Goal: Obtain resource: Download file/media

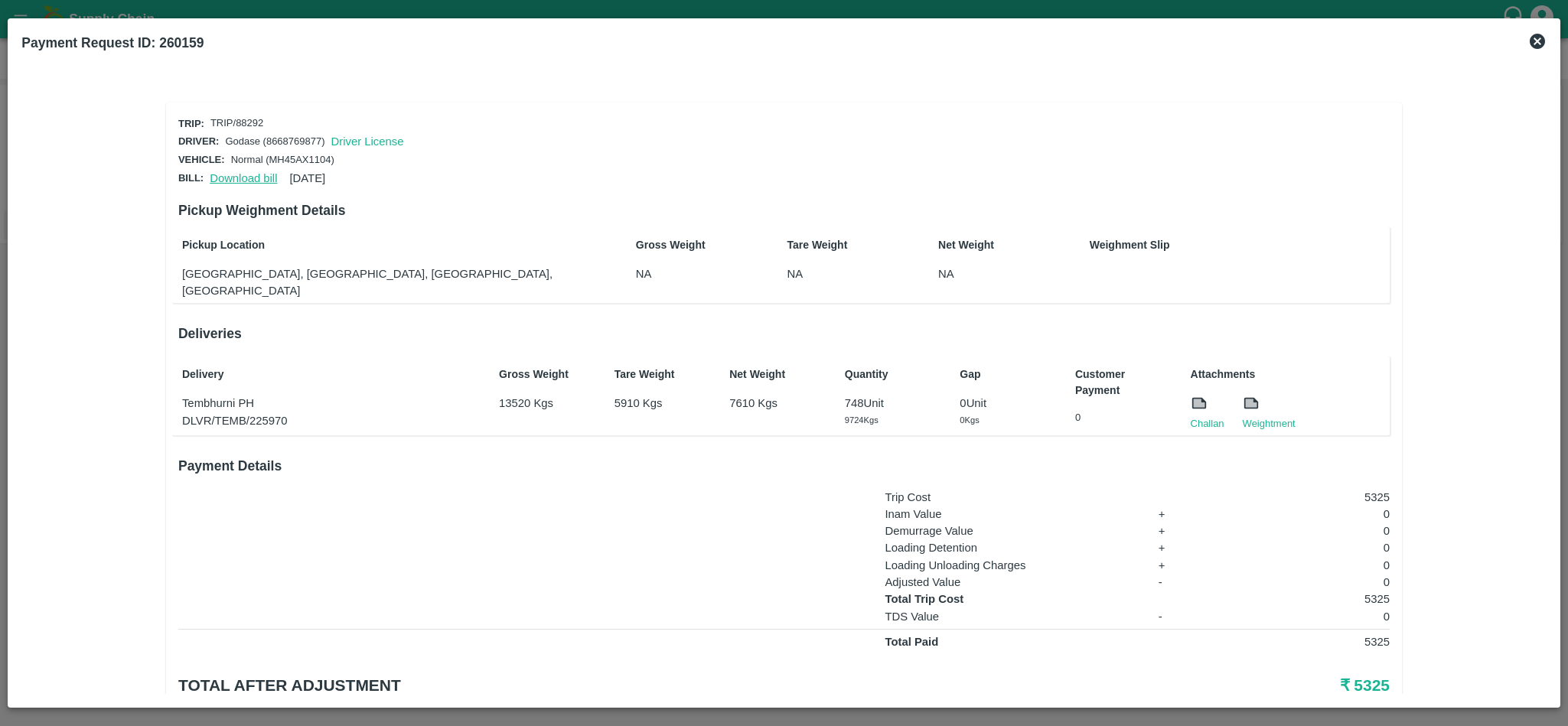
click at [239, 173] on link "Download bill" at bounding box center [243, 179] width 68 height 12
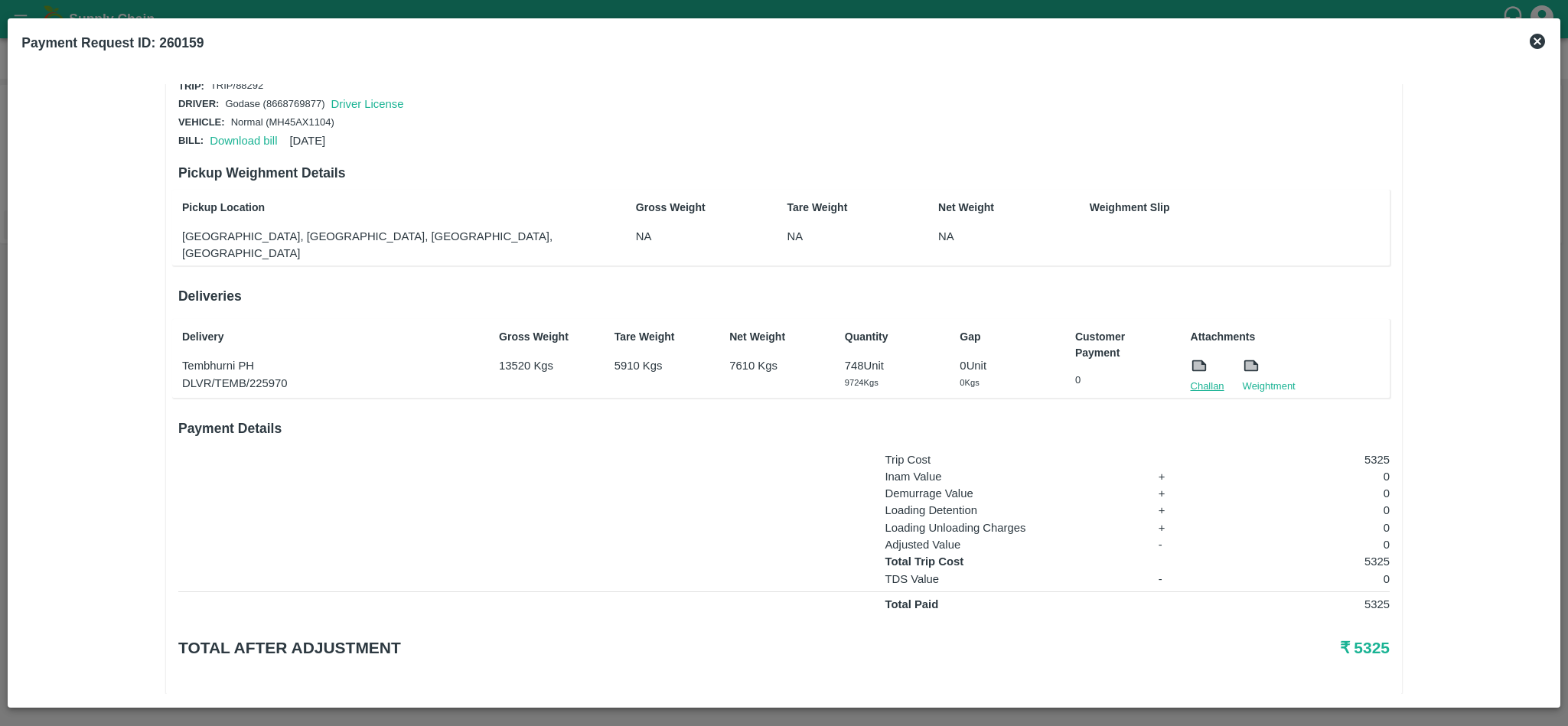
click at [1201, 378] on link "Challan" at bounding box center [1207, 386] width 33 height 15
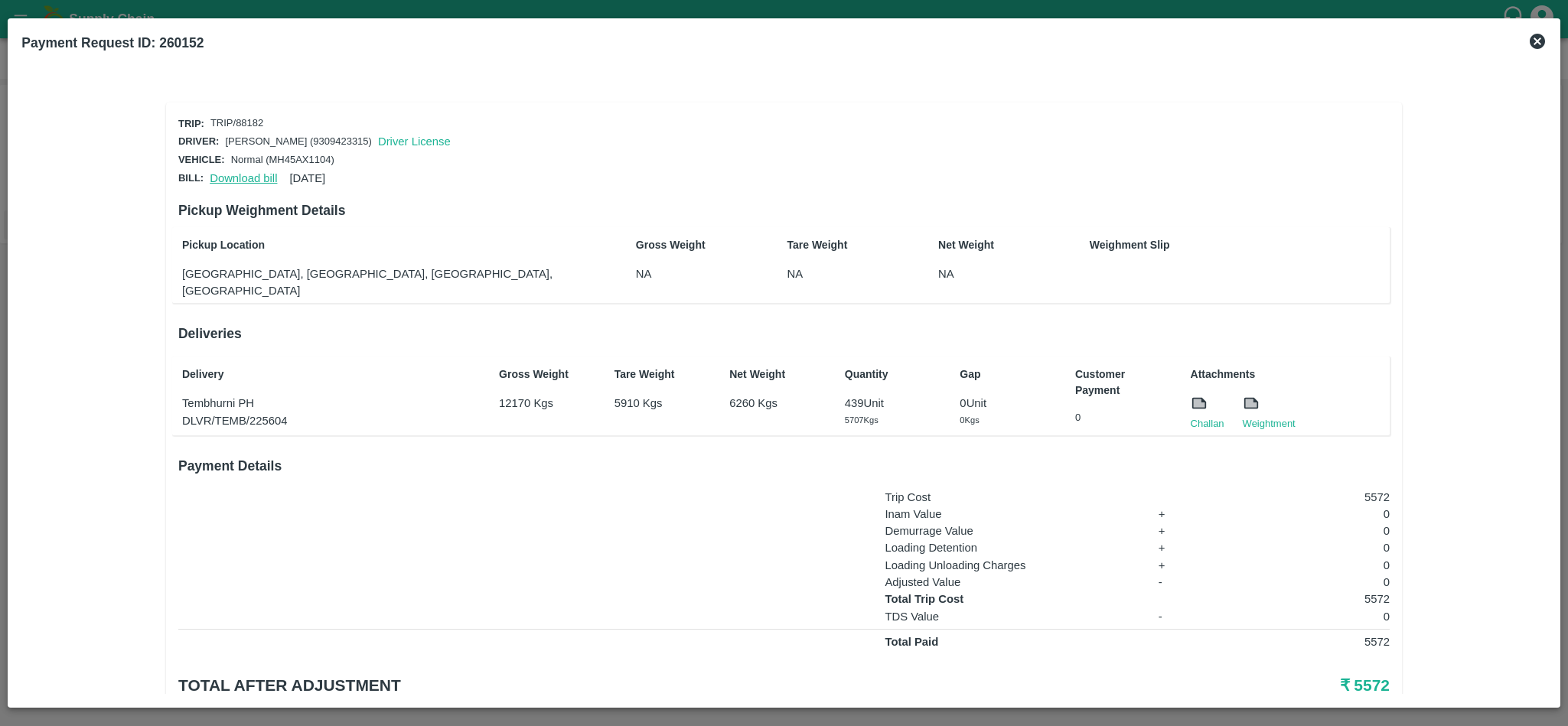
click at [264, 174] on link "Download bill" at bounding box center [243, 179] width 68 height 12
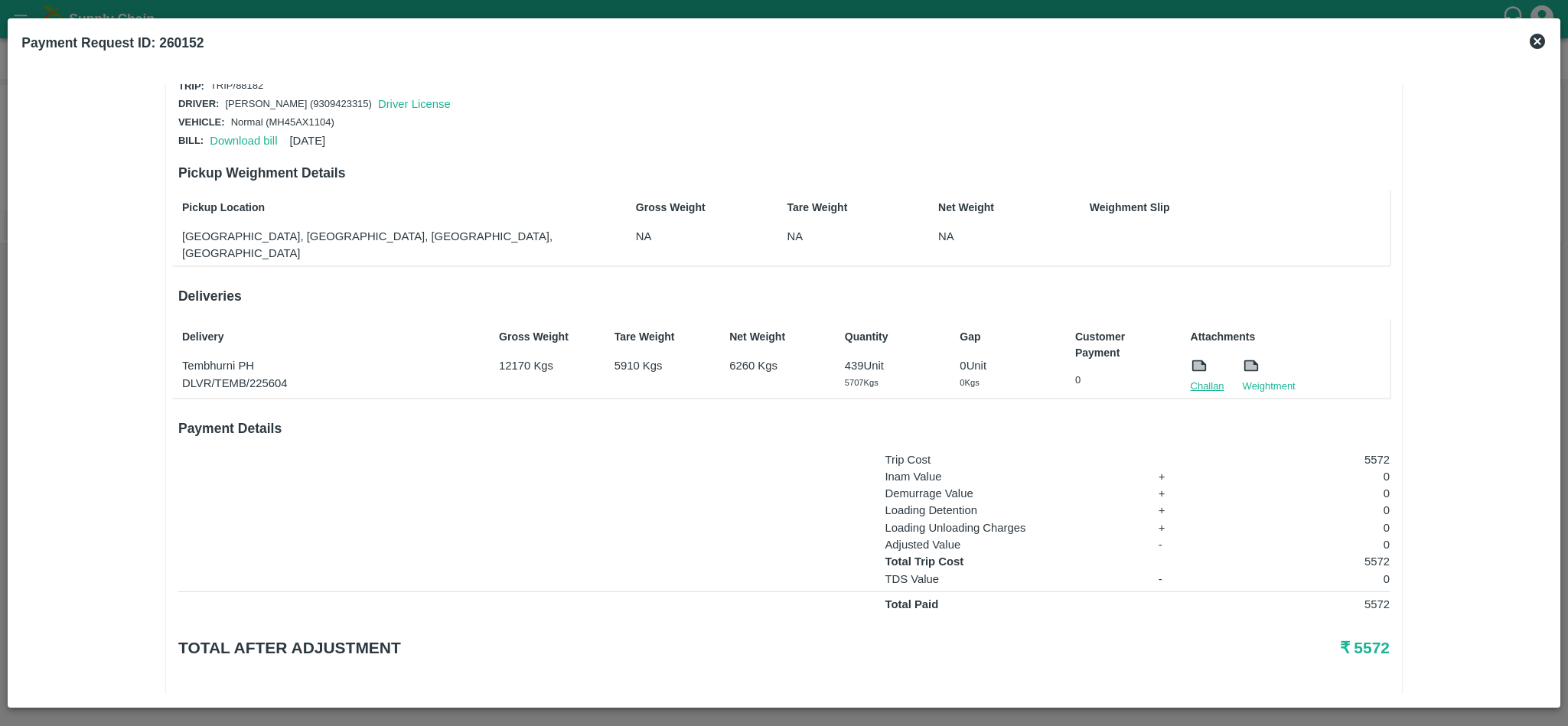
click at [1199, 378] on link "Challan" at bounding box center [1207, 386] width 33 height 15
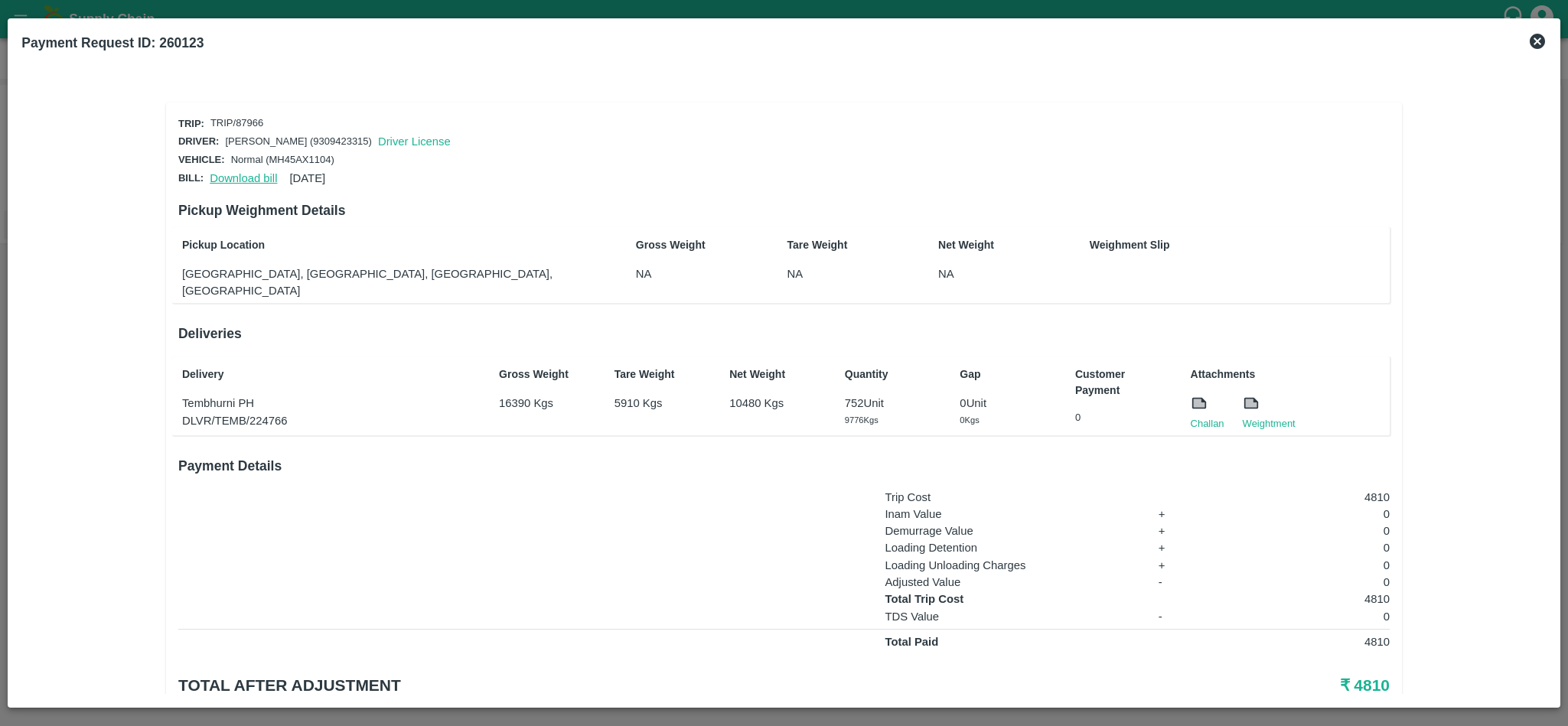
click at [238, 177] on link "Download bill" at bounding box center [243, 179] width 68 height 12
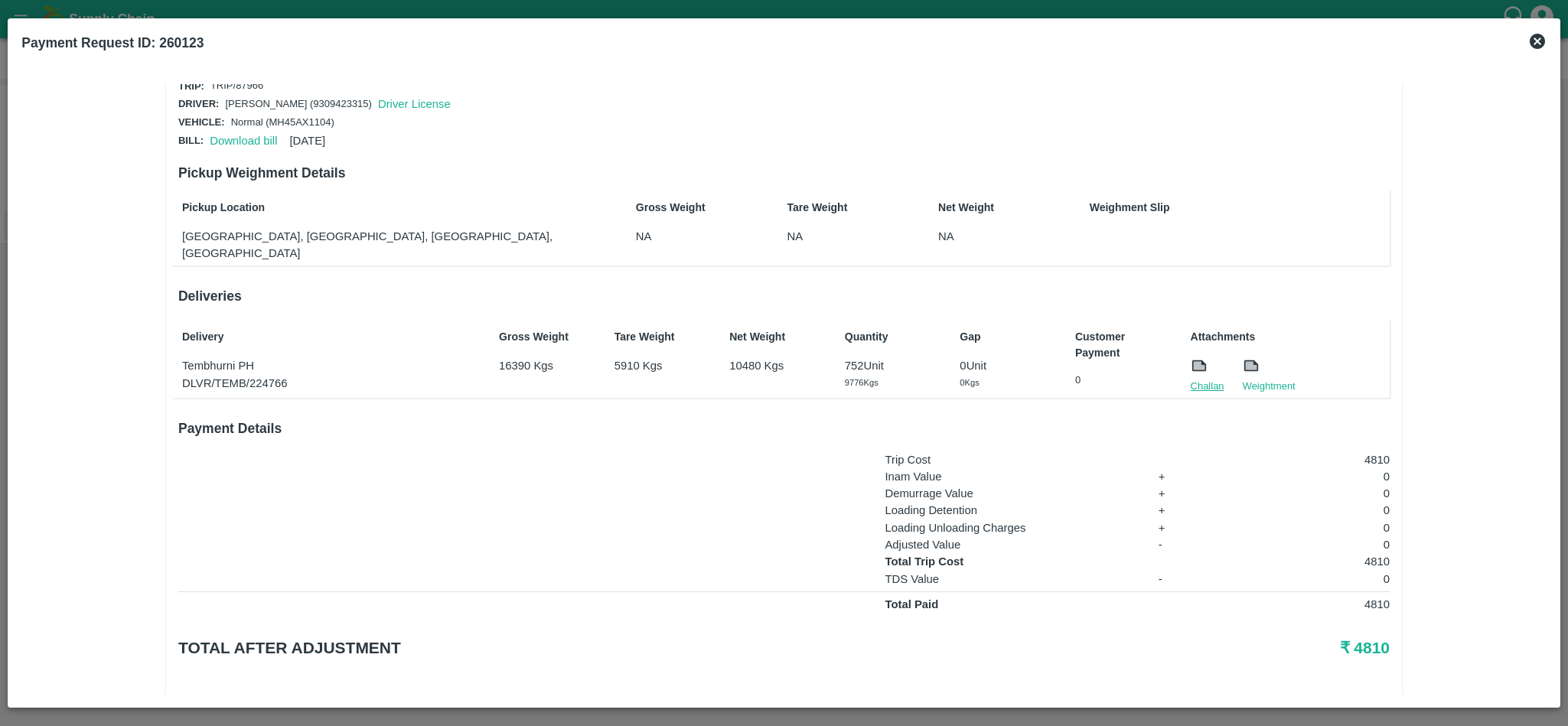
click at [1207, 378] on link "Challan" at bounding box center [1207, 386] width 33 height 15
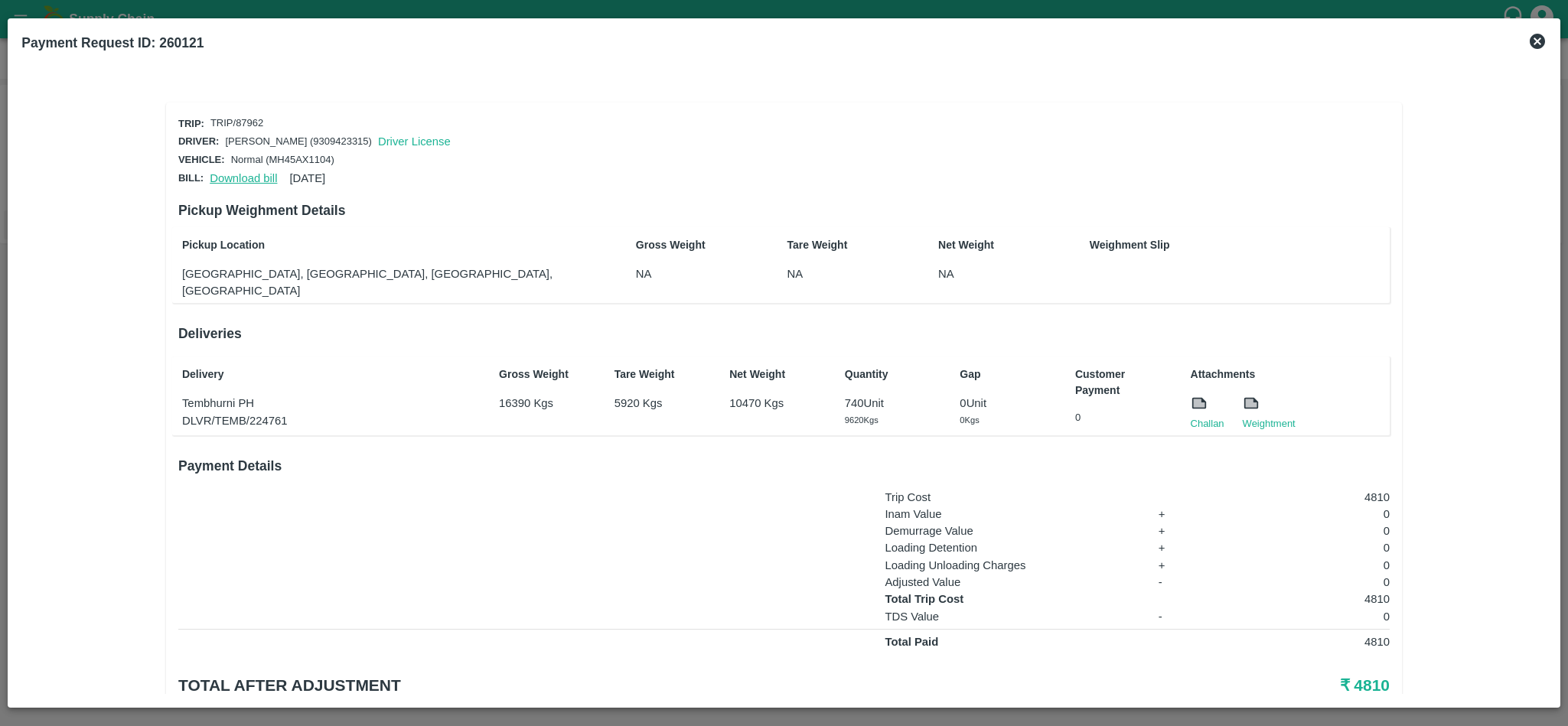
click at [255, 173] on link "Download bill" at bounding box center [243, 179] width 68 height 12
click at [1192, 416] on link "Challan" at bounding box center [1207, 424] width 33 height 15
click at [238, 173] on link "Download bill" at bounding box center [243, 179] width 68 height 12
click at [1211, 416] on link "Challan" at bounding box center [1207, 424] width 33 height 15
click at [235, 173] on link "Download bill" at bounding box center [243, 179] width 68 height 12
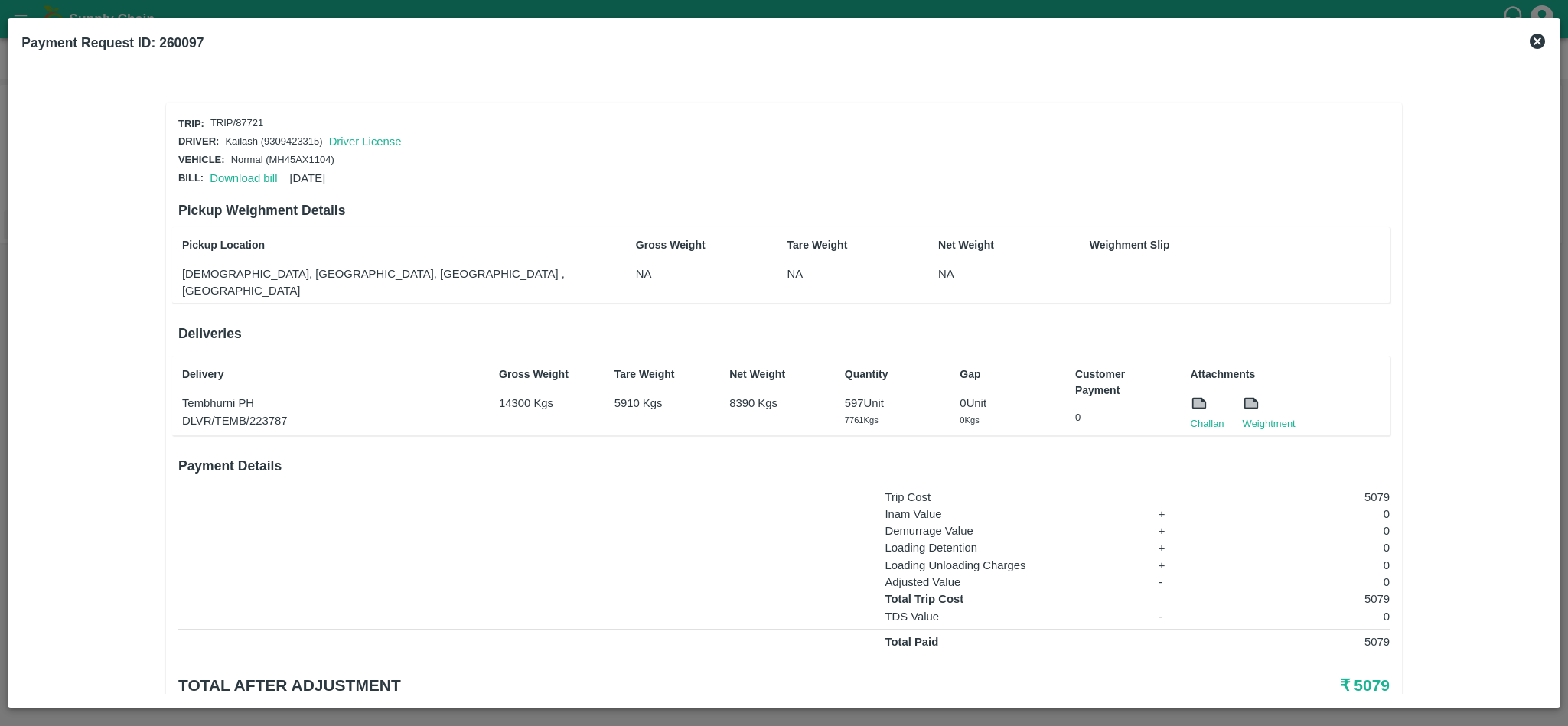
click at [1194, 416] on link "Challan" at bounding box center [1207, 424] width 33 height 15
click at [225, 173] on link "Download bill" at bounding box center [243, 179] width 68 height 12
click at [1210, 414] on div "Delivery Tembhurni PH DLVR/TEMB/223576 Gross Weight 10530 Kgs Tare Weight 5910 …" at bounding box center [781, 395] width 1218 height 78
click at [1195, 416] on link "Challan" at bounding box center [1207, 424] width 33 height 15
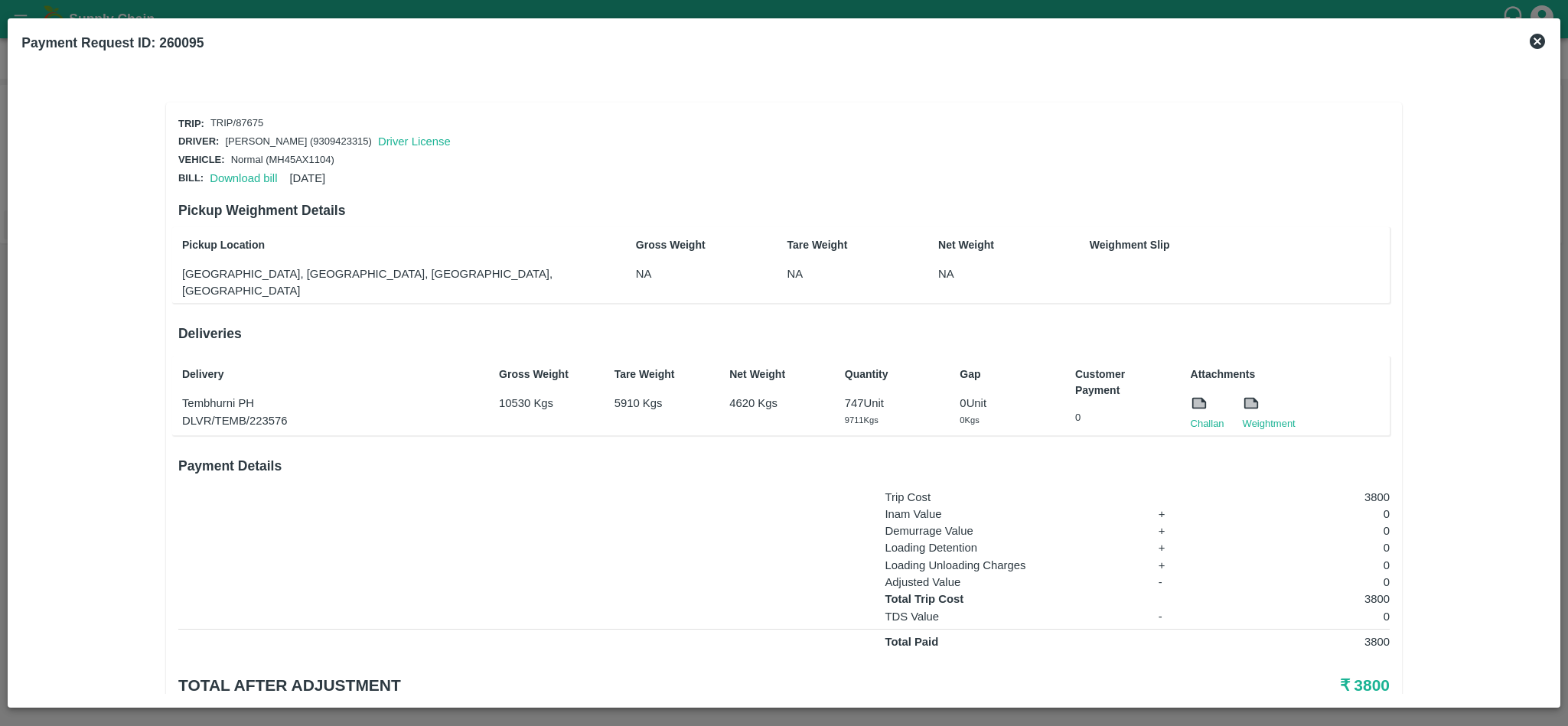
scroll to position [38, 0]
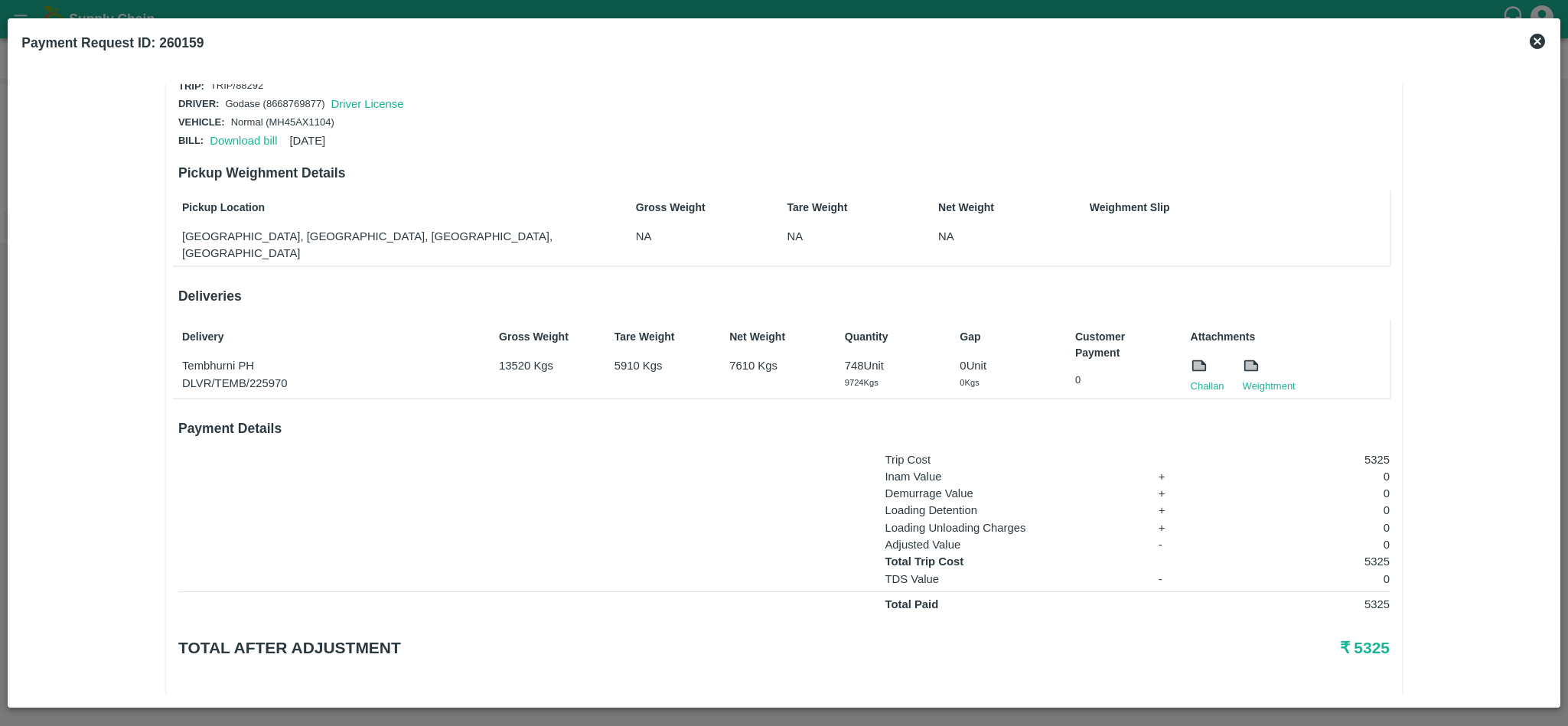
click at [1538, 38] on icon at bounding box center [1537, 41] width 15 height 15
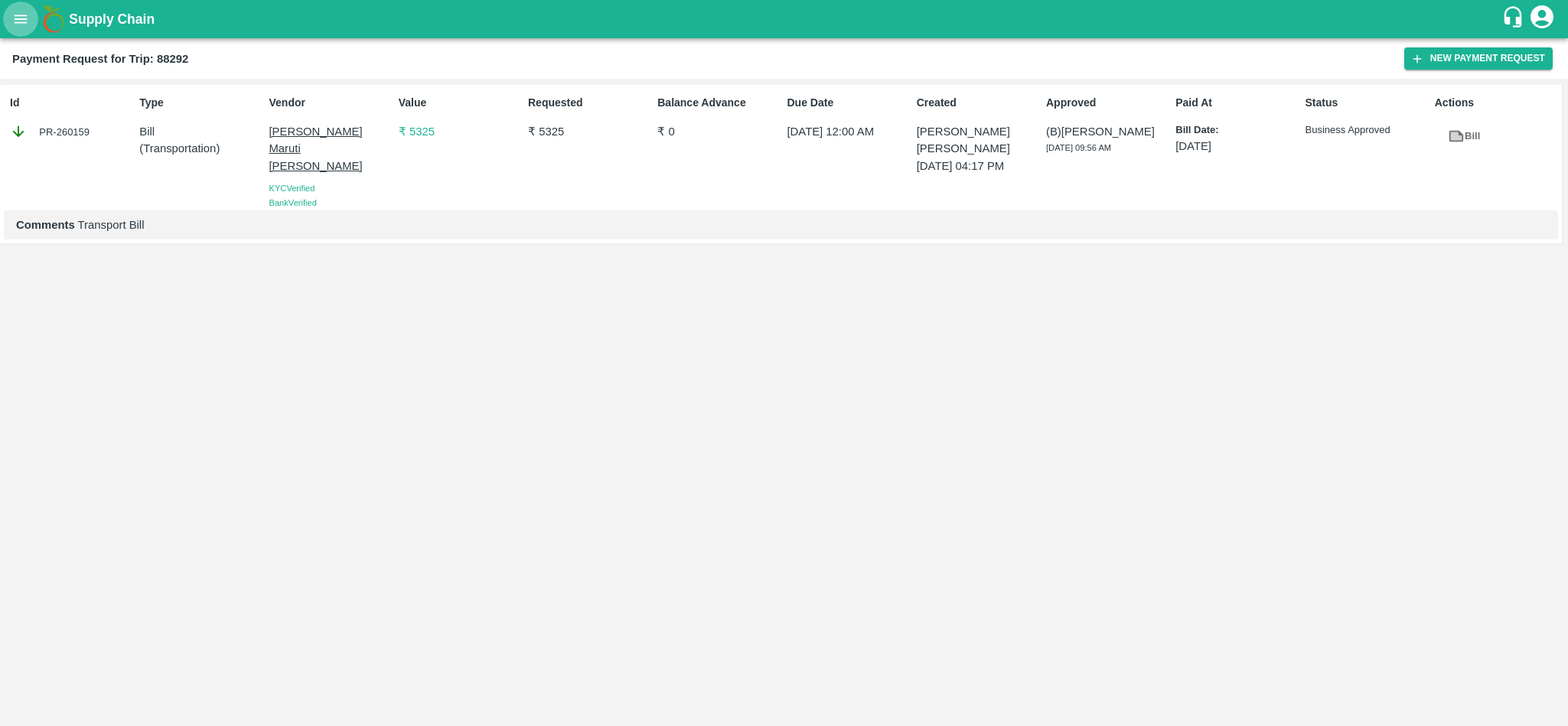
click at [4, 26] on button "open drawer" at bounding box center [21, 19] width 35 height 35
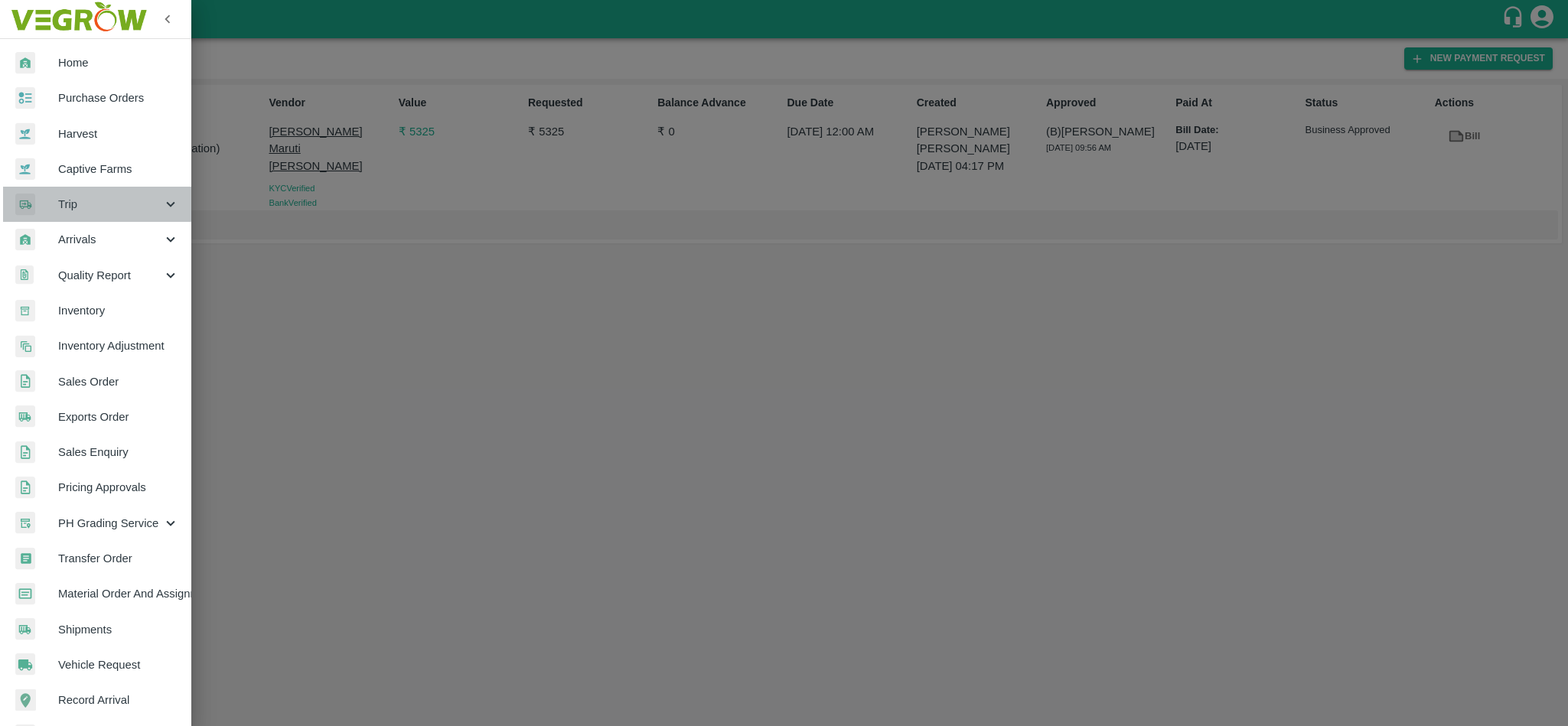
click at [83, 198] on span "Trip" at bounding box center [110, 204] width 104 height 17
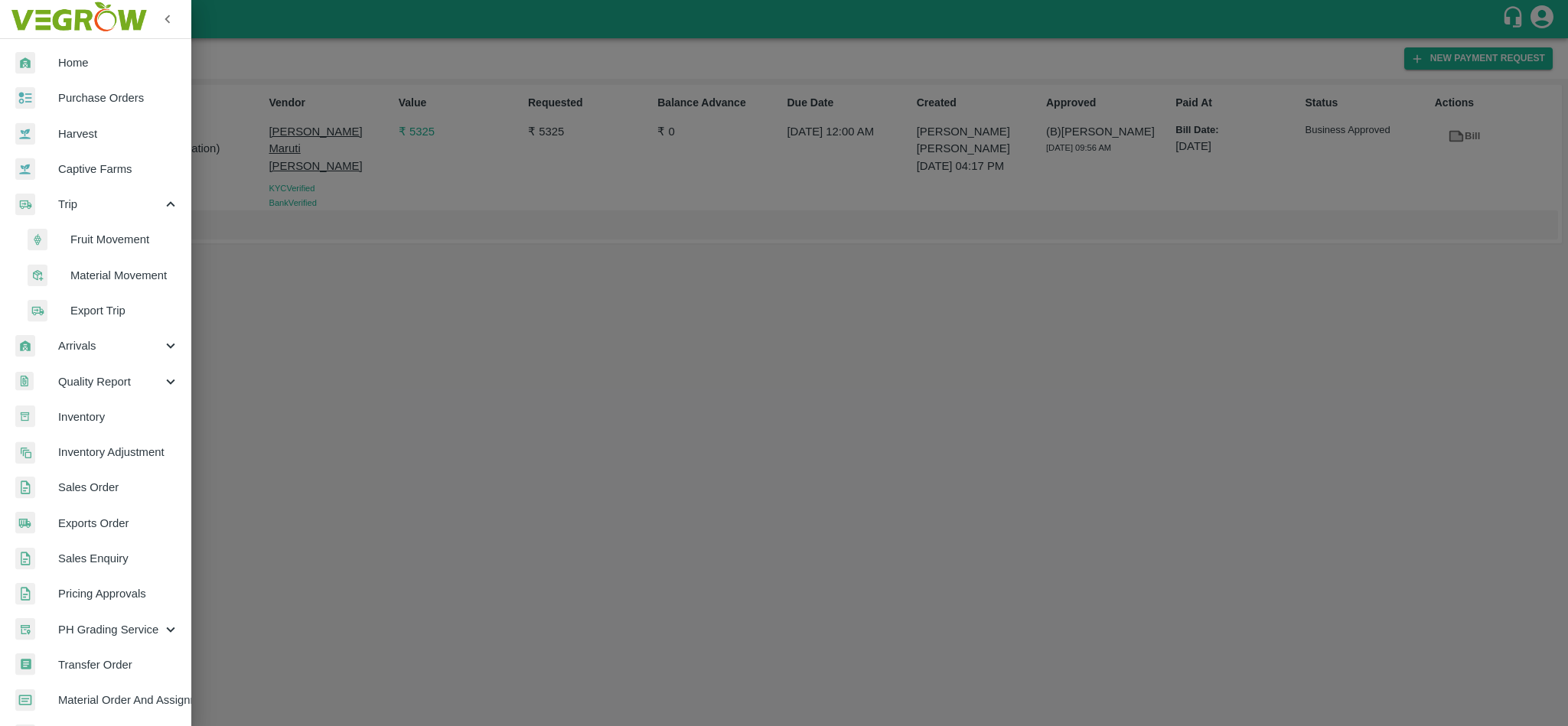
click at [120, 241] on span "Fruit Movement" at bounding box center [124, 239] width 109 height 17
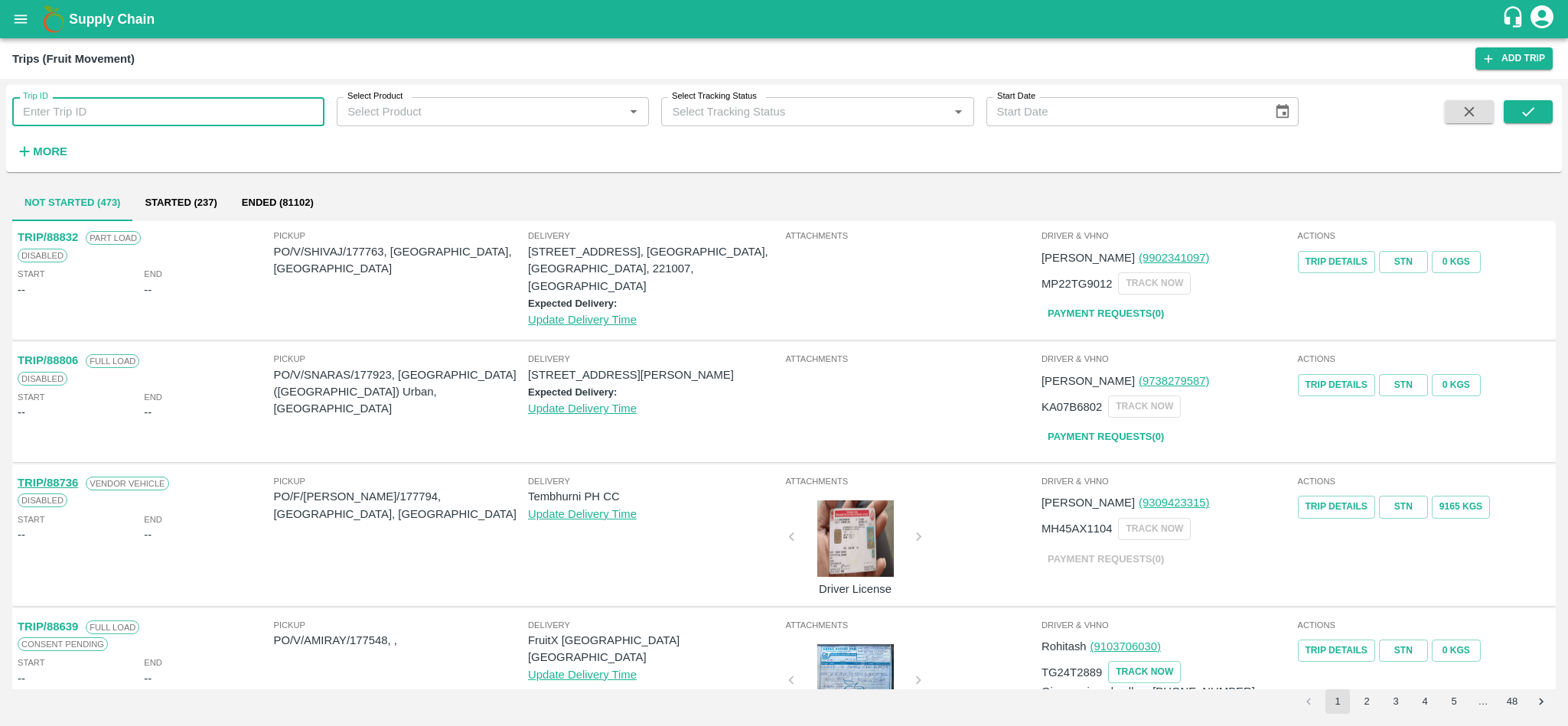
click at [219, 118] on input "Trip ID" at bounding box center [167, 112] width 312 height 29
paste input "87316"
type input "87316"
click at [1538, 106] on button "submit" at bounding box center [1528, 111] width 49 height 23
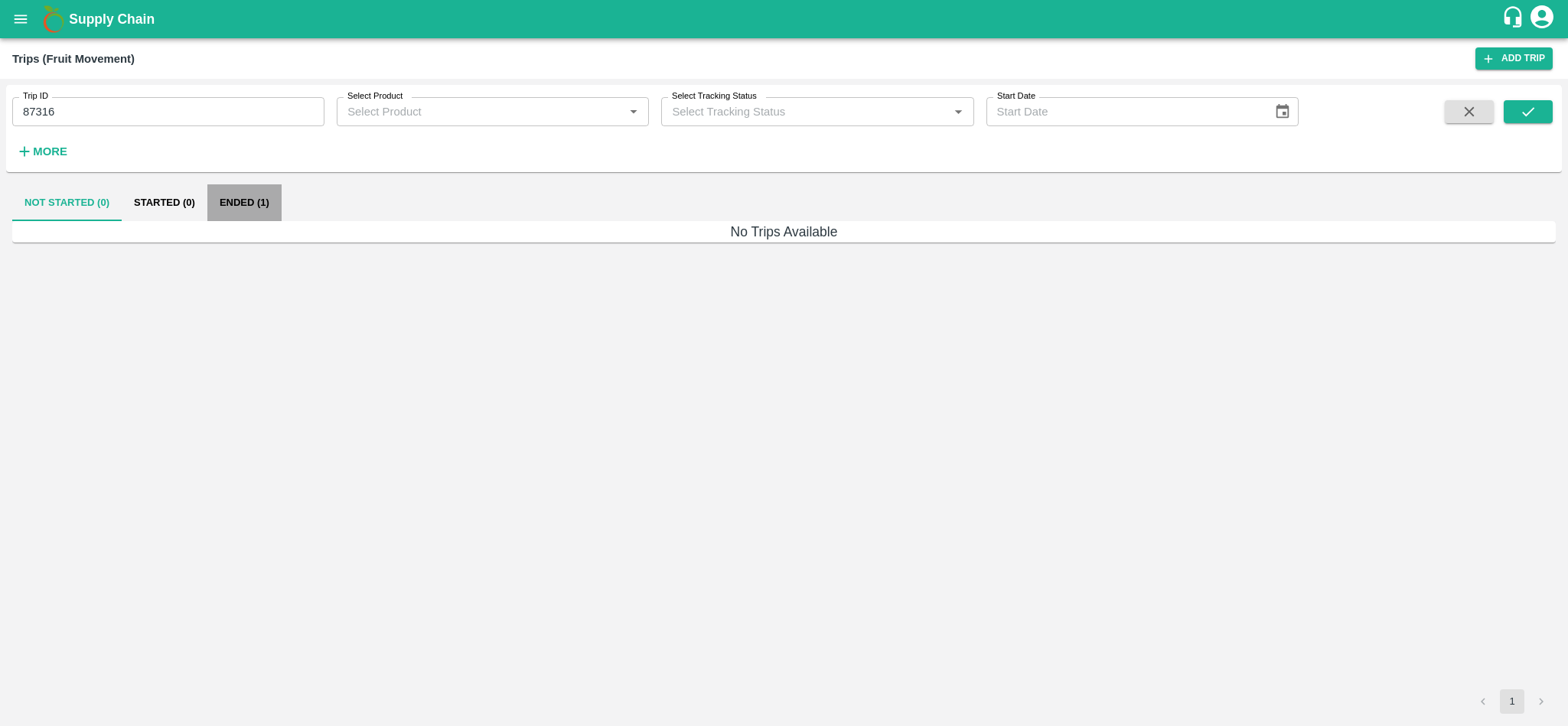
click at [237, 190] on button "Ended (1)" at bounding box center [244, 202] width 74 height 37
